Goal: Task Accomplishment & Management: Manage account settings

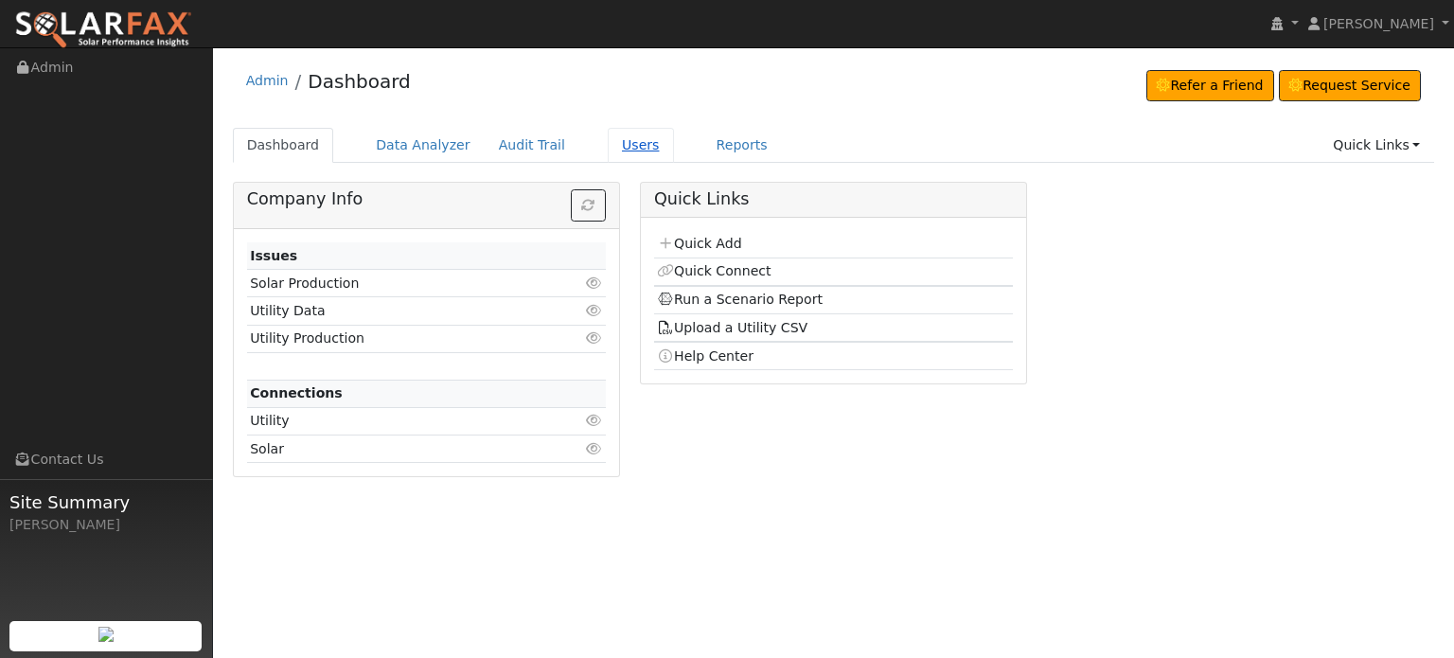
click at [610, 142] on link "Users" at bounding box center [641, 145] width 66 height 35
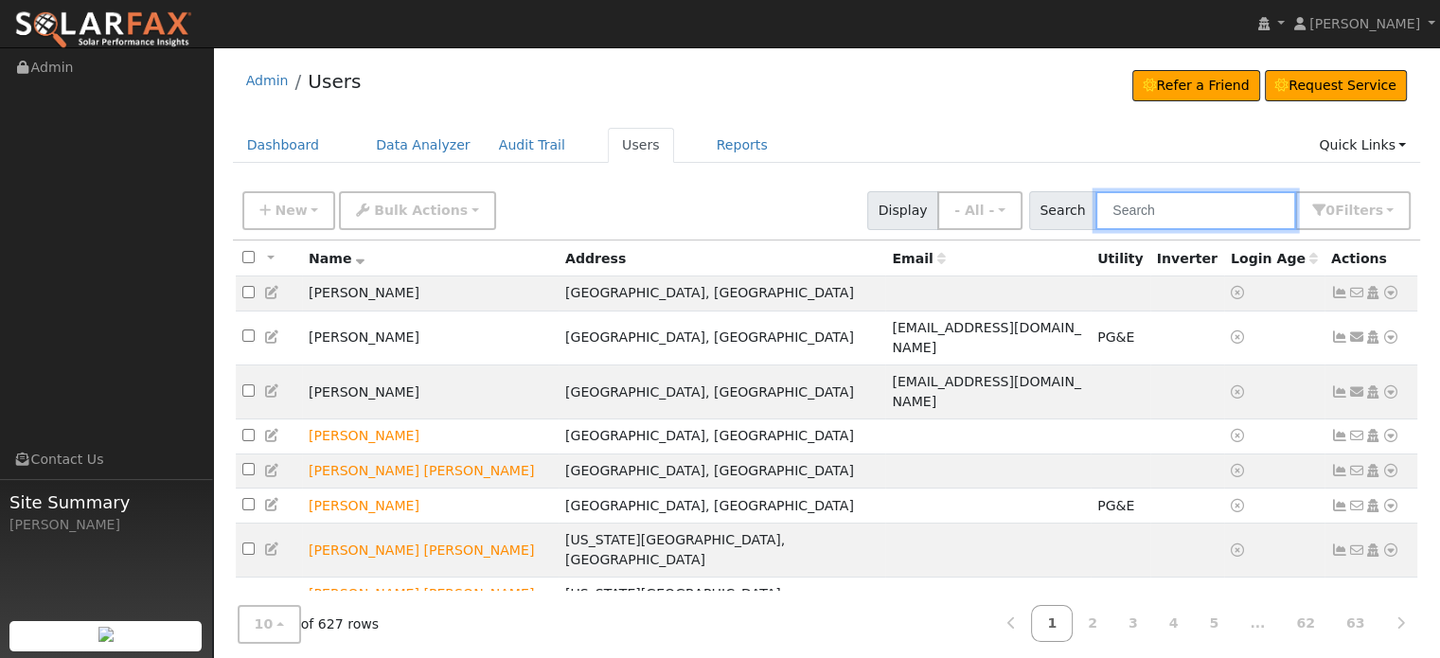
click at [1150, 203] on input "text" at bounding box center [1195, 210] width 201 height 39
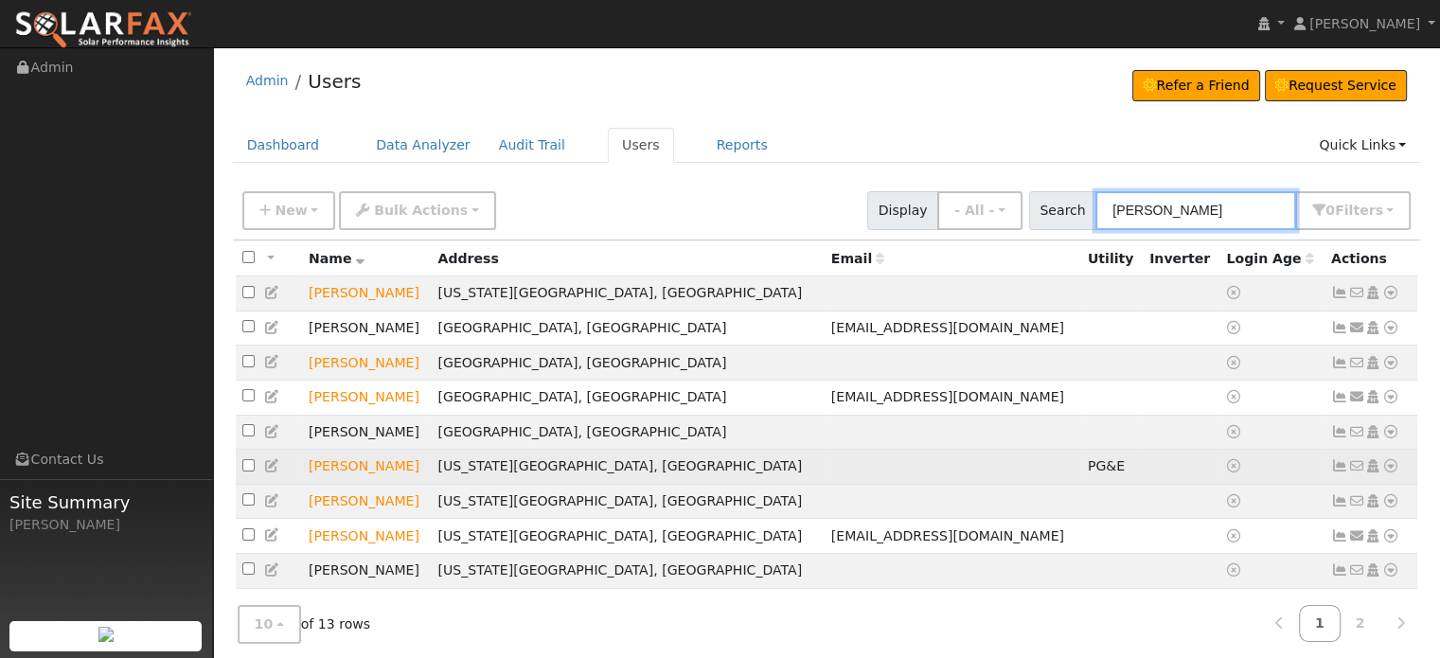
type input "steve"
click at [1338, 472] on icon at bounding box center [1339, 465] width 17 height 13
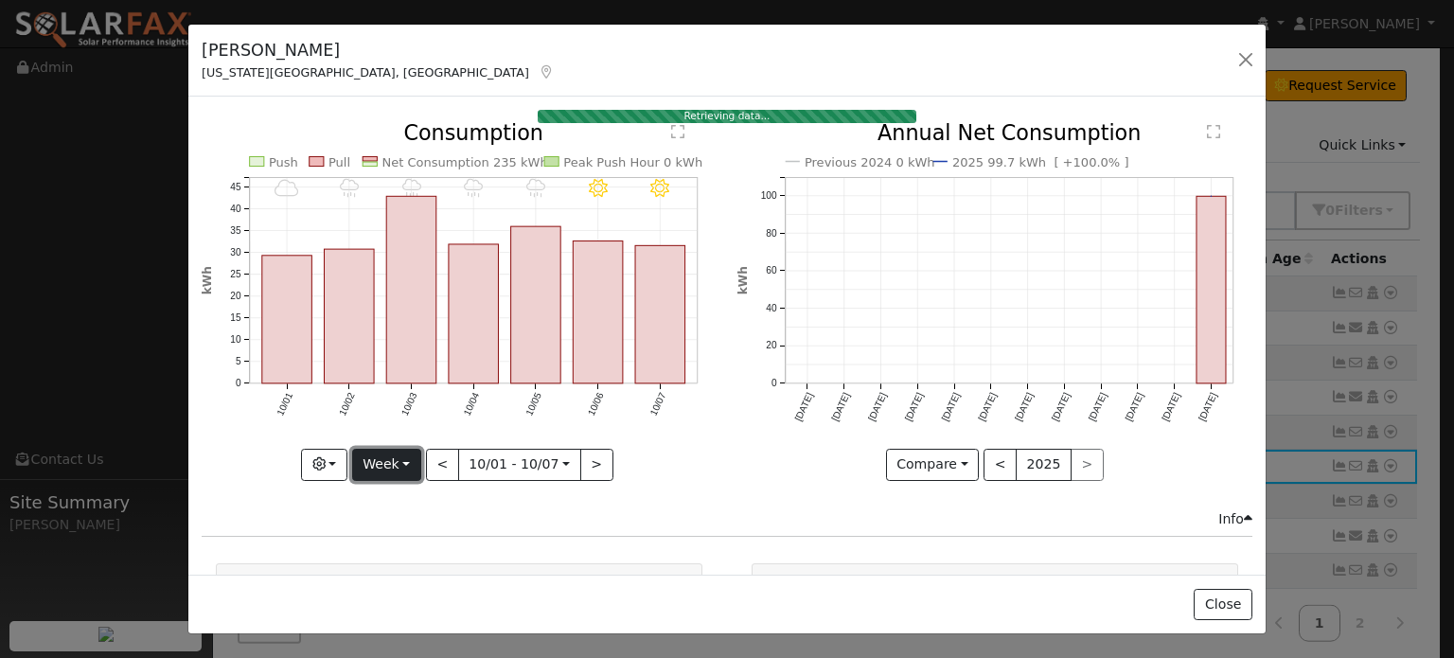
click at [397, 457] on button "Week" at bounding box center [386, 465] width 69 height 32
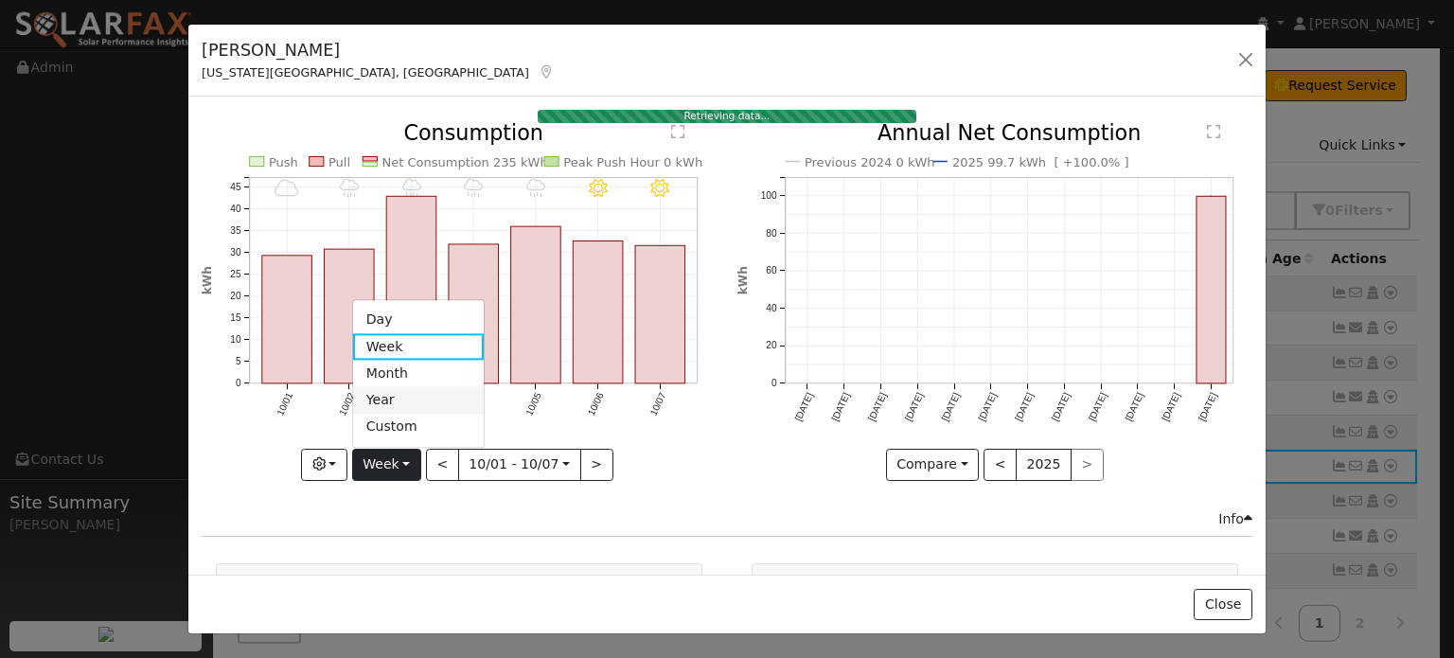
click at [401, 393] on link "Year" at bounding box center [419, 400] width 132 height 27
type input "2024-10-01"
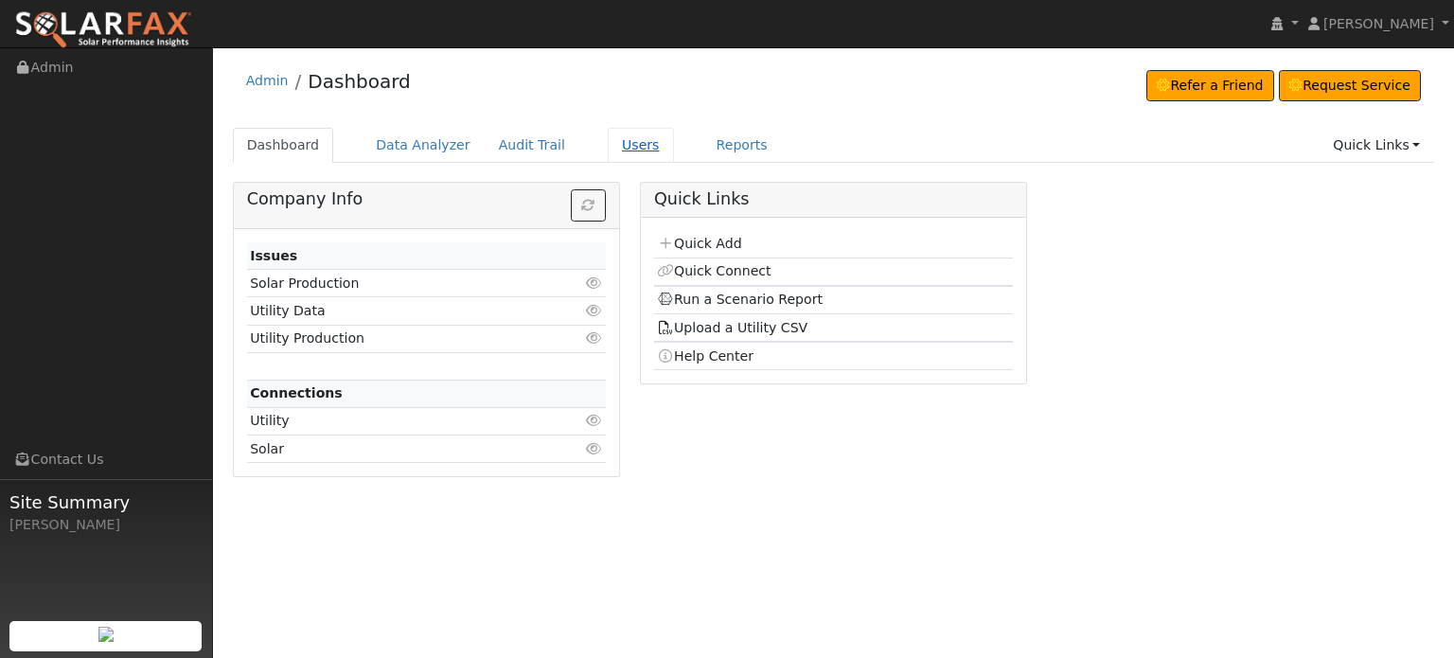
click at [608, 140] on link "Users" at bounding box center [641, 145] width 66 height 35
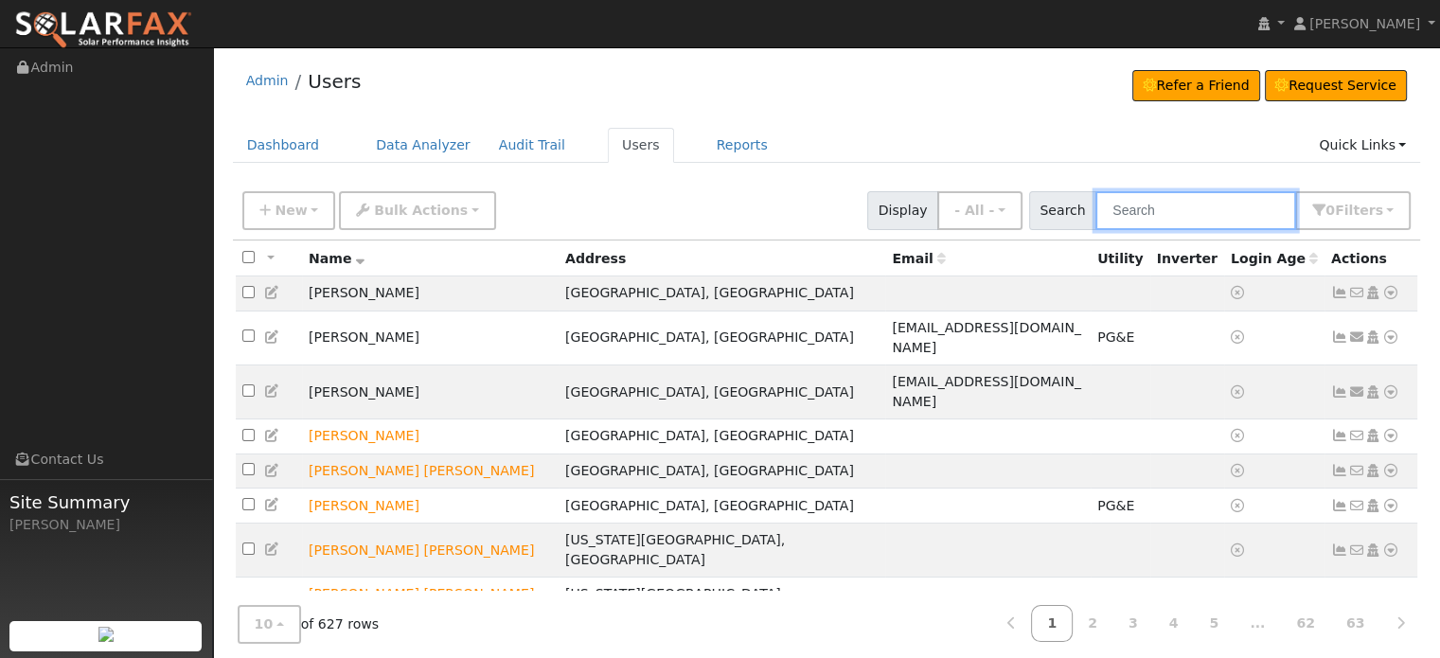
click at [1176, 203] on input "text" at bounding box center [1195, 210] width 201 height 39
click at [1216, 206] on input "text" at bounding box center [1195, 210] width 201 height 39
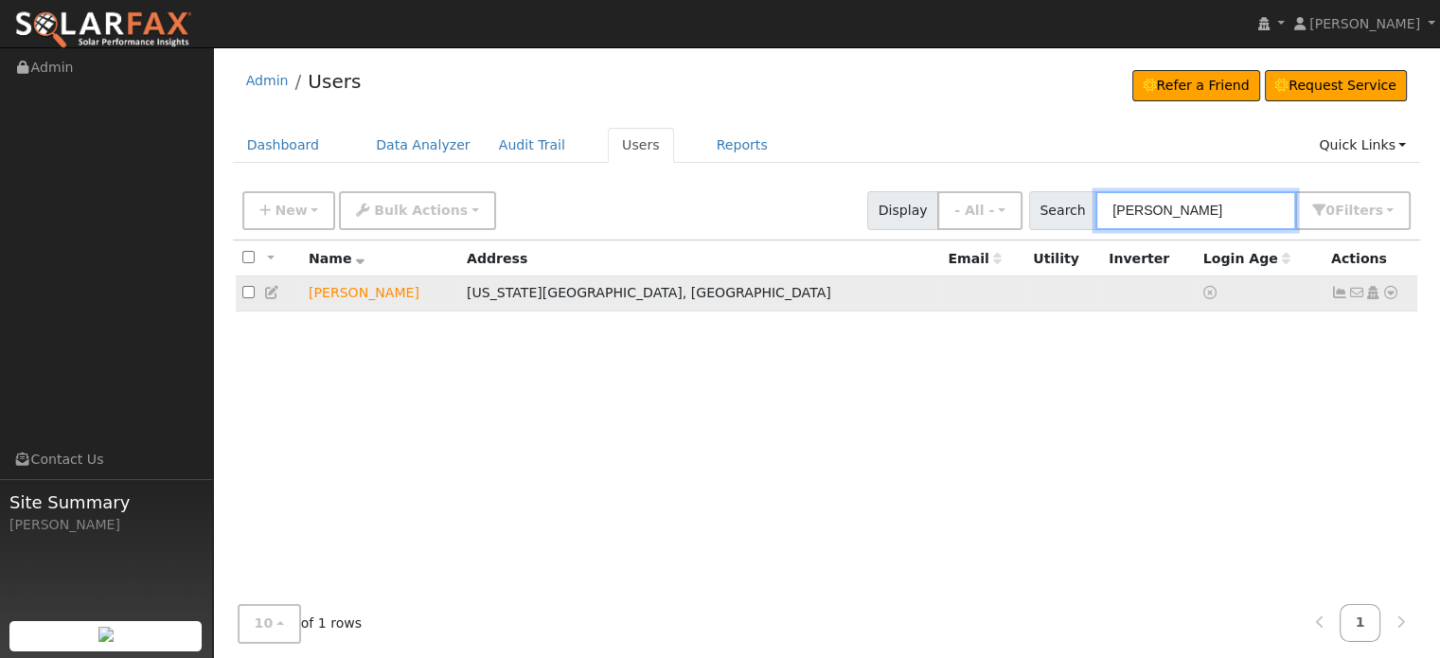
type input "[PERSON_NAME]"
click at [1391, 293] on icon at bounding box center [1390, 292] width 17 height 13
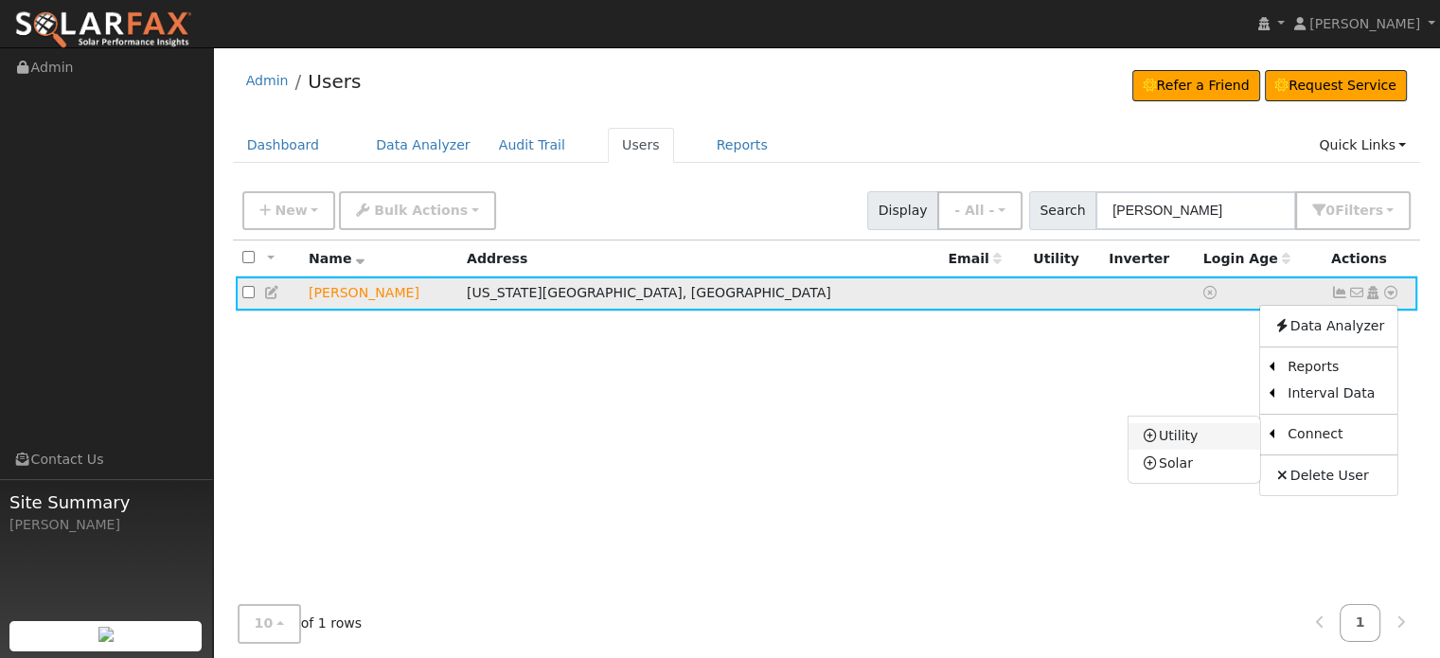
click at [1180, 435] on link "Utility" at bounding box center [1194, 436] width 132 height 27
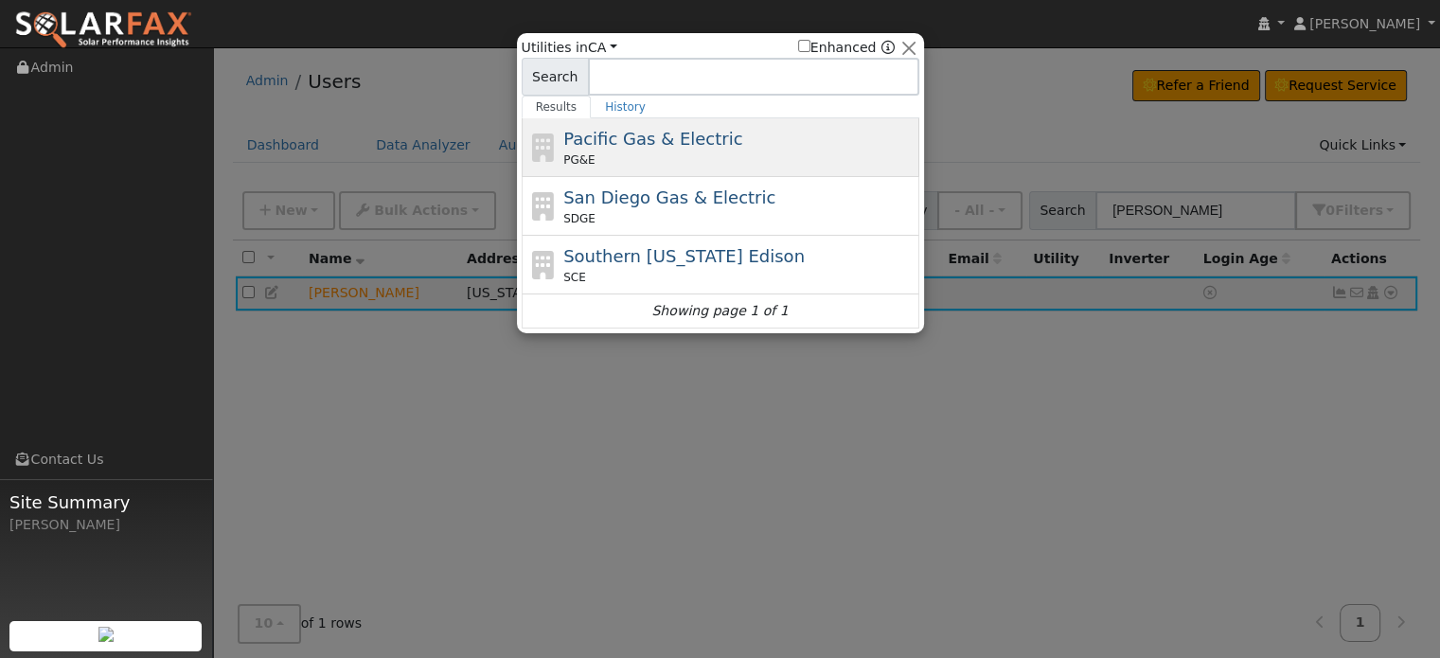
click at [608, 134] on span "Pacific Gas & Electric" at bounding box center [652, 139] width 179 height 20
